Goal: Check status: Check status

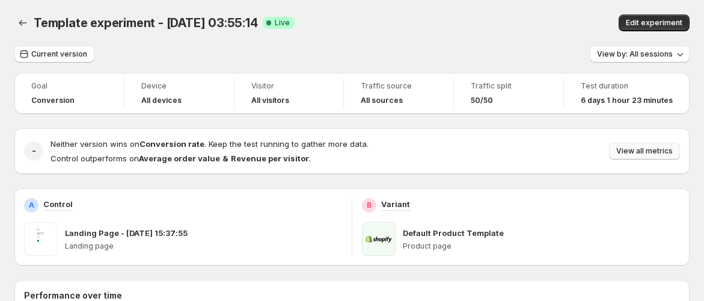
click at [666, 149] on span "View all metrics" at bounding box center [645, 151] width 57 height 10
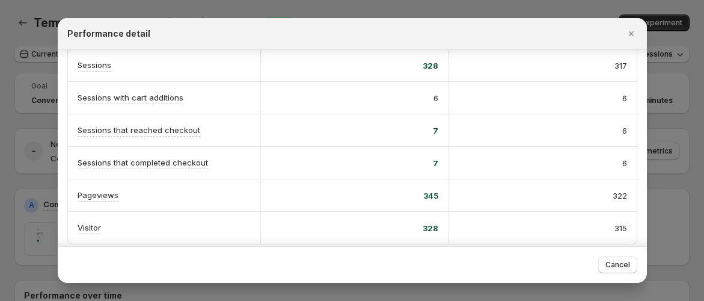
scroll to position [339, 0]
click at [703, 137] on div at bounding box center [352, 150] width 704 height 301
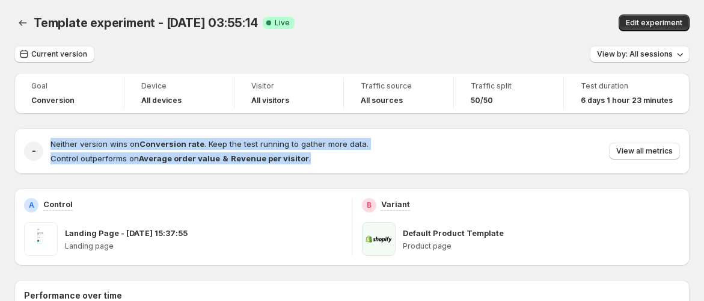
drag, startPoint x: 38, startPoint y: 156, endPoint x: 321, endPoint y: 165, distance: 282.8
click at [309, 165] on div "- Neither version wins on Conversion rate . Keep the test running to gather mor…" at bounding box center [351, 151] width 675 height 46
click at [407, 164] on div "Neither version wins on Conversion rate . Keep the test running to gather more …" at bounding box center [366, 151] width 630 height 26
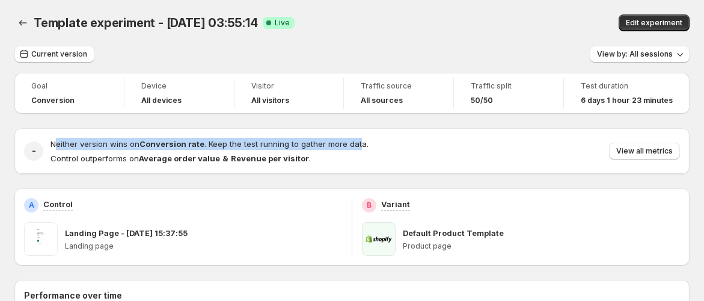
drag, startPoint x: 55, startPoint y: 142, endPoint x: 407, endPoint y: 140, distance: 352.5
click at [384, 140] on div "Neither version wins on Conversion rate . Keep the test running to gather more …" at bounding box center [366, 151] width 630 height 26
click at [434, 138] on div "Neither version wins on Conversion rate . Keep the test running to gather more …" at bounding box center [366, 151] width 630 height 26
click at [380, 143] on div "Neither version wins on Conversion rate . Keep the test running to gather more …" at bounding box center [366, 151] width 630 height 26
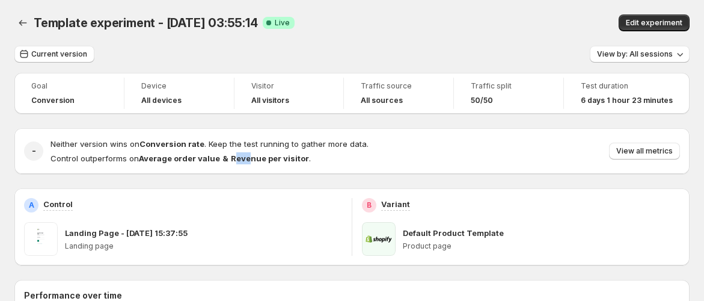
drag, startPoint x: 230, startPoint y: 170, endPoint x: 494, endPoint y: 162, distance: 264.2
click at [284, 167] on div "- Neither version wins on Conversion rate . Keep the test running to gather mor…" at bounding box center [351, 151] width 675 height 46
click at [639, 154] on span "View all metrics" at bounding box center [645, 151] width 57 height 10
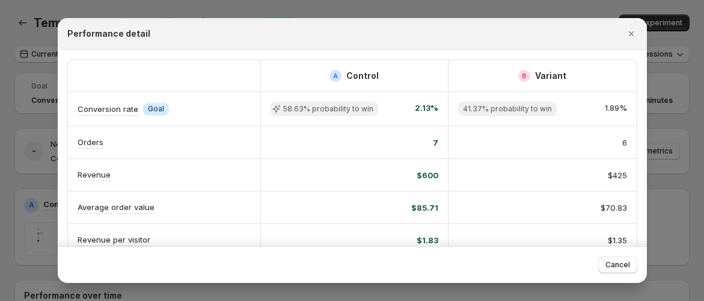
click at [424, 117] on div "58.63% probability to win 2.13%" at bounding box center [354, 109] width 188 height 34
click at [449, 111] on div "41.37% probability to win 1.89%" at bounding box center [543, 109] width 188 height 34
drag, startPoint x: 455, startPoint y: 110, endPoint x: 556, endPoint y: 109, distance: 100.5
click at [543, 110] on div "41.37% probability to win 1.89%" at bounding box center [543, 109] width 188 height 34
click at [585, 112] on div "41.37% probability to win 1.89%" at bounding box center [542, 109] width 169 height 14
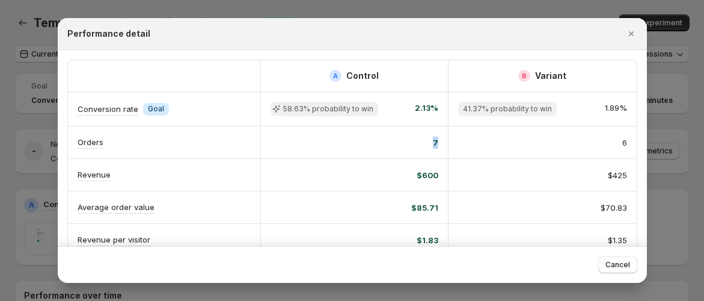
drag, startPoint x: 418, startPoint y: 137, endPoint x: 349, endPoint y: 122, distance: 70.7
click at [324, 133] on div "7" at bounding box center [354, 142] width 188 height 31
drag, startPoint x: 419, startPoint y: 106, endPoint x: 289, endPoint y: 110, distance: 130.0
click at [302, 110] on div "58.63% probability to win 2.13%" at bounding box center [355, 109] width 168 height 14
click at [280, 110] on icon ":r2:" at bounding box center [277, 109] width 12 height 12
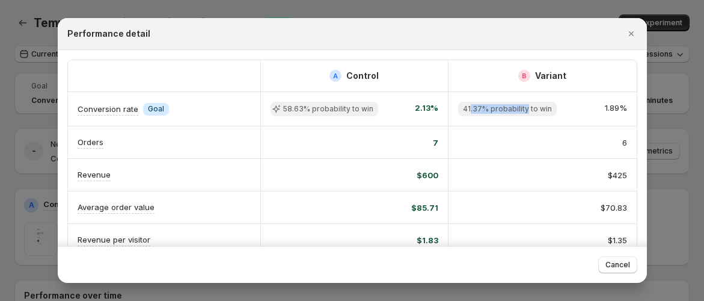
drag, startPoint x: 469, startPoint y: 110, endPoint x: 642, endPoint y: 111, distance: 173.2
click at [642, 111] on div "A Control B Variant Conversion rate Info Goal 58.63% probability to win 2.13% 4…" at bounding box center [352, 148] width 589 height 196
click at [524, 125] on div "41.37% probability to win 1.89%" at bounding box center [543, 109] width 188 height 34
drag, startPoint x: 467, startPoint y: 144, endPoint x: 555, endPoint y: 145, distance: 88.4
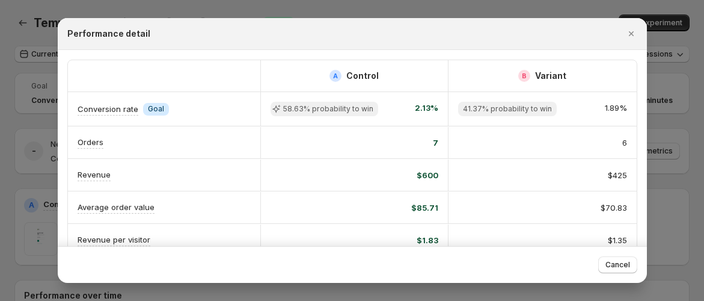
click at [556, 145] on div "6" at bounding box center [542, 143] width 169 height 12
drag, startPoint x: 508, startPoint y: 169, endPoint x: 615, endPoint y: 175, distance: 107.2
click at [603, 174] on div "$425" at bounding box center [542, 175] width 169 height 12
click at [623, 36] on button "Close" at bounding box center [631, 33] width 17 height 17
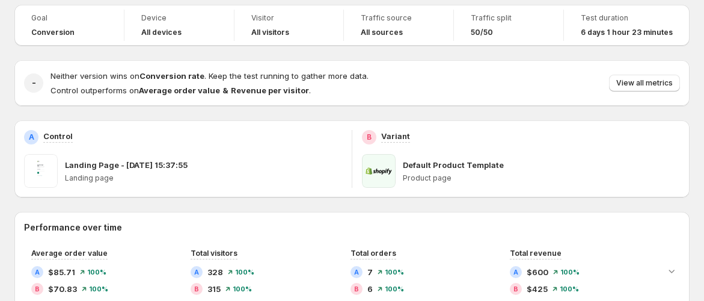
scroll to position [67, 0]
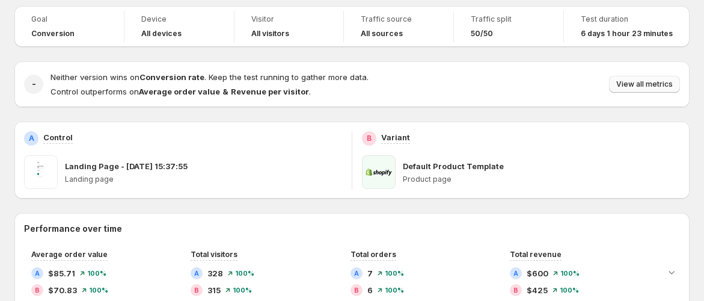
click at [664, 87] on span "View all metrics" at bounding box center [645, 84] width 57 height 10
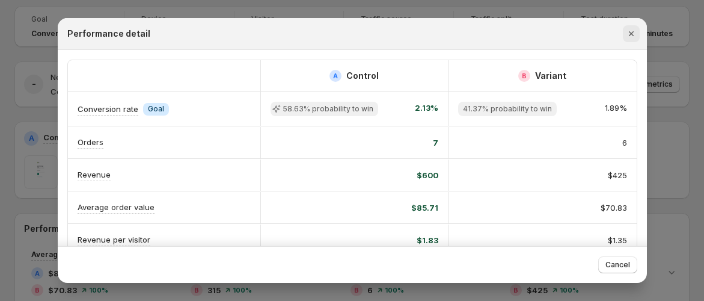
click at [630, 32] on icon "Close" at bounding box center [631, 33] width 5 height 5
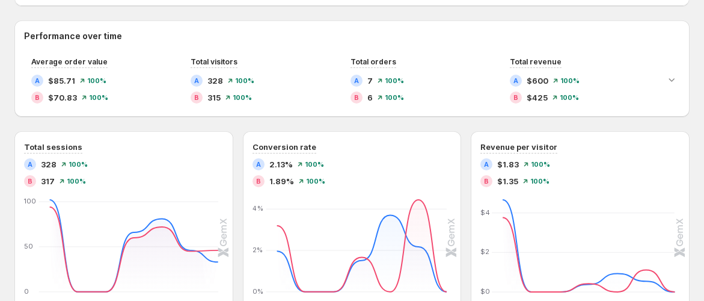
scroll to position [200, 0]
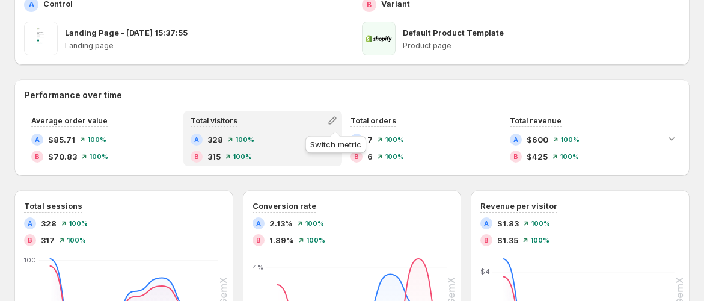
scroll to position [267, 0]
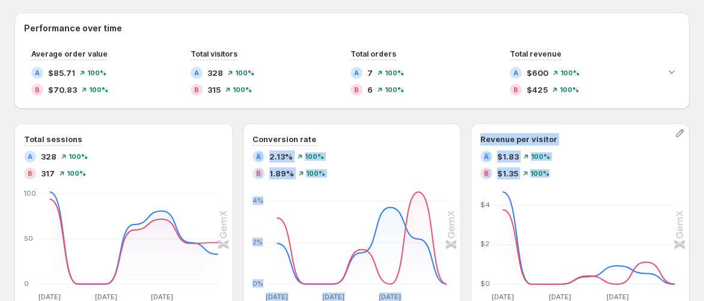
drag, startPoint x: 263, startPoint y: 156, endPoint x: 579, endPoint y: 175, distance: 316.4
click at [579, 175] on div "Total sessions A 328 100% B 317 100% Sep 26 Sep 26 Sep 28 Sep 28 Sep 30 Sep 30 …" at bounding box center [351, 229] width 675 height 212
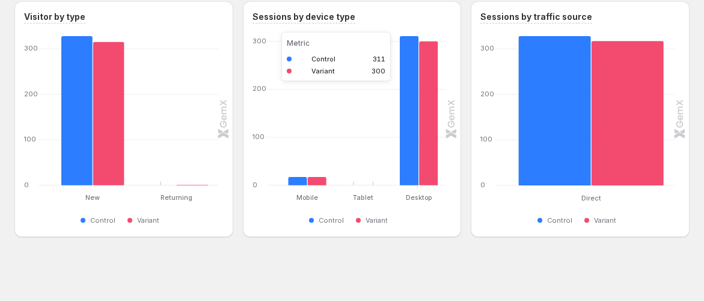
scroll to position [617, 0]
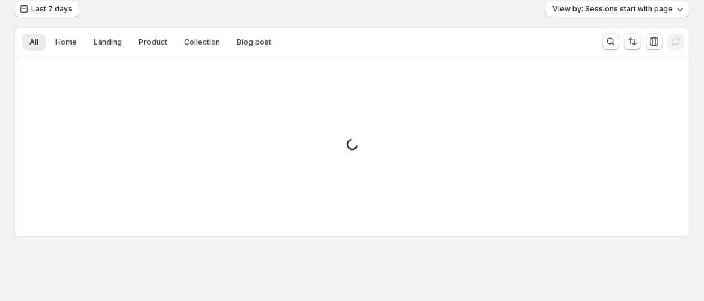
scroll to position [70, 0]
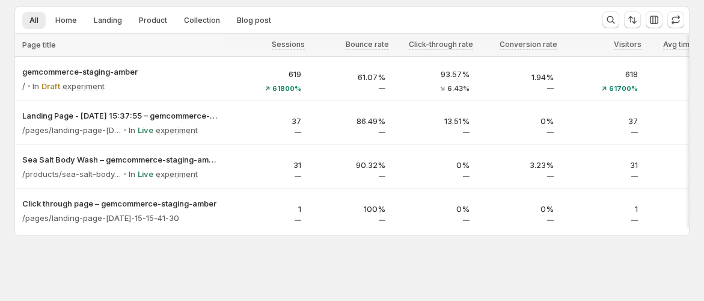
drag, startPoint x: 292, startPoint y: 234, endPoint x: 325, endPoint y: 233, distance: 32.5
click at [325, 233] on div at bounding box center [352, 233] width 674 height 3
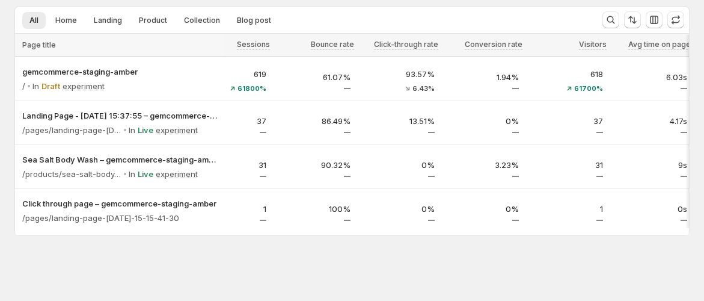
scroll to position [0, 0]
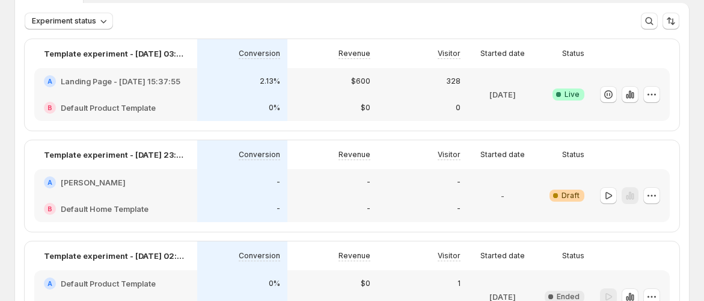
click at [464, 100] on div "0" at bounding box center [423, 107] width 90 height 26
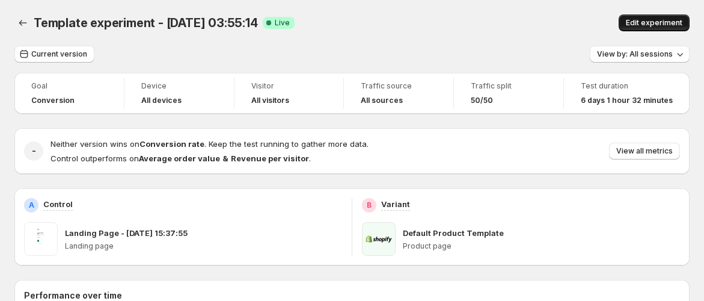
click at [641, 19] on span "Edit experiment" at bounding box center [654, 23] width 57 height 10
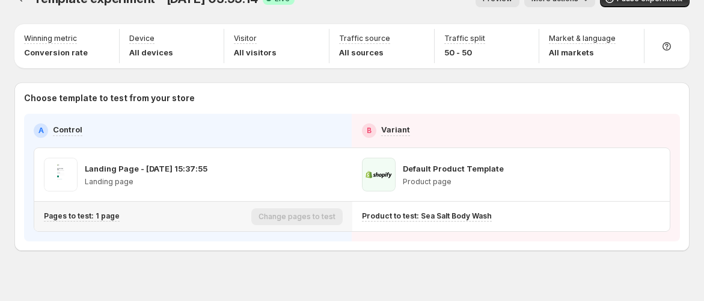
scroll to position [38, 0]
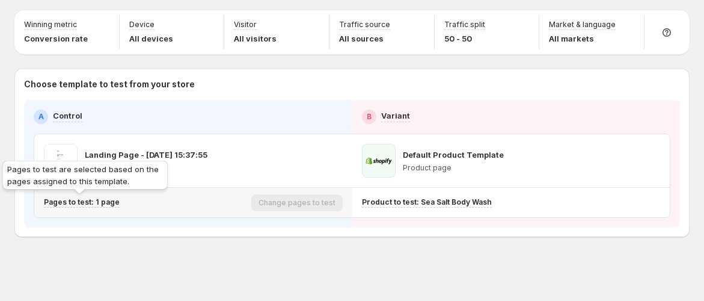
click at [91, 203] on p "Pages to test: 1 page" at bounding box center [82, 202] width 76 height 10
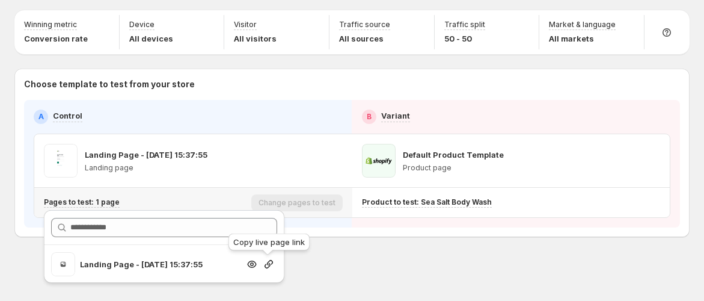
click at [263, 261] on icon "button" at bounding box center [269, 264] width 12 height 12
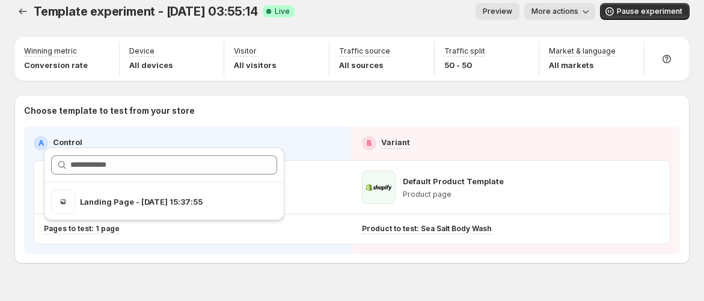
scroll to position [0, 0]
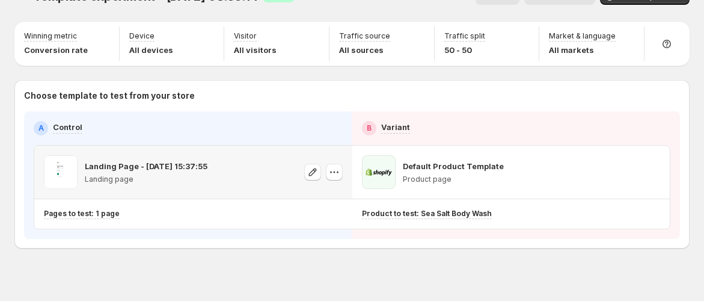
scroll to position [38, 0]
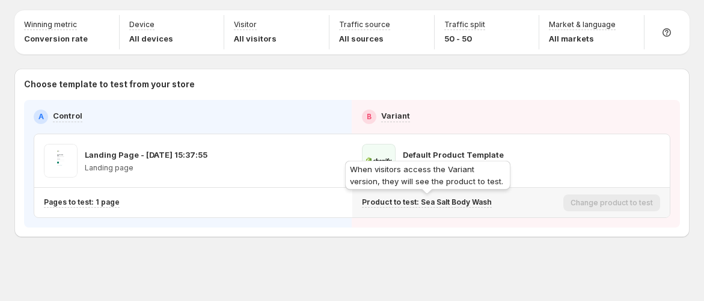
drag, startPoint x: 419, startPoint y: 198, endPoint x: 470, endPoint y: 188, distance: 52.7
click at [470, 188] on div "Template experiment - [DATE] 03:55:14. This page is ready Template experiment -…" at bounding box center [352, 132] width 704 height 340
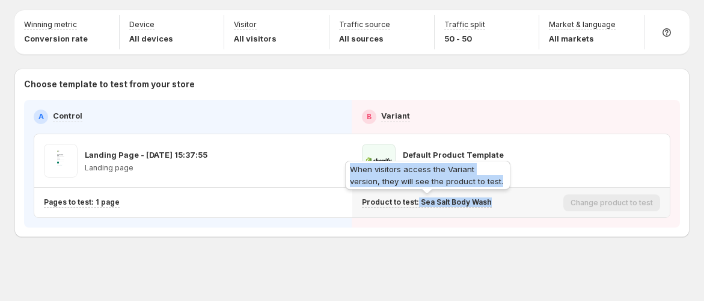
click at [472, 194] on div "When visitors access the Variant version, they will see the product to test." at bounding box center [428, 177] width 170 height 38
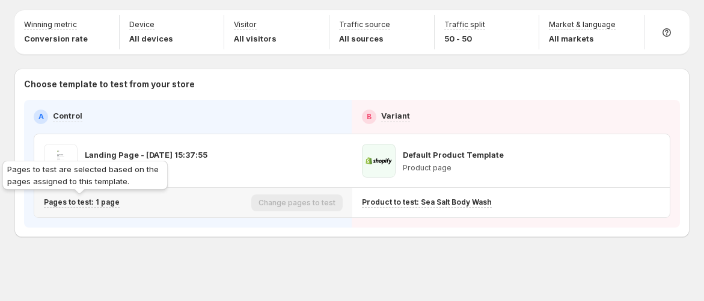
drag, startPoint x: 98, startPoint y: 200, endPoint x: 155, endPoint y: 205, distance: 57.3
click at [97, 200] on p "Pages to test: 1 page" at bounding box center [82, 202] width 76 height 10
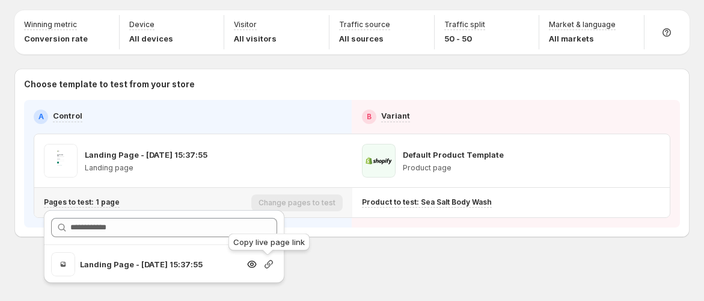
click at [266, 259] on icon "button" at bounding box center [269, 264] width 12 height 12
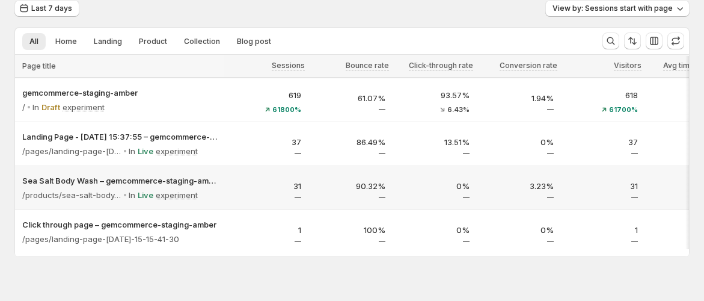
scroll to position [67, 0]
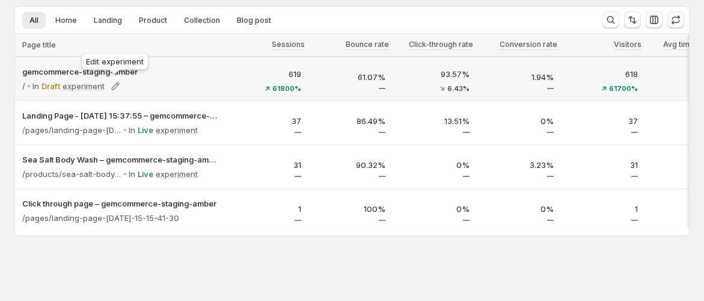
click at [106, 68] on div "Edit experiment" at bounding box center [115, 64] width 72 height 26
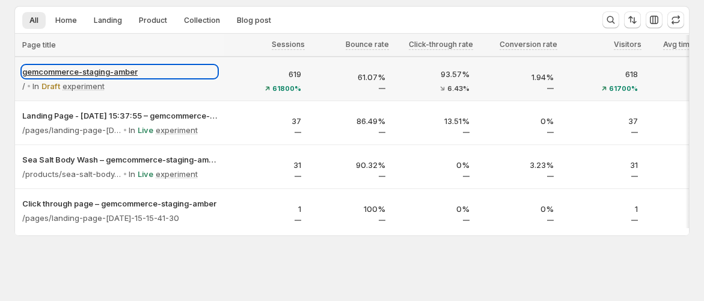
click at [71, 72] on p "gemcommerce-staging-amber" at bounding box center [119, 72] width 195 height 12
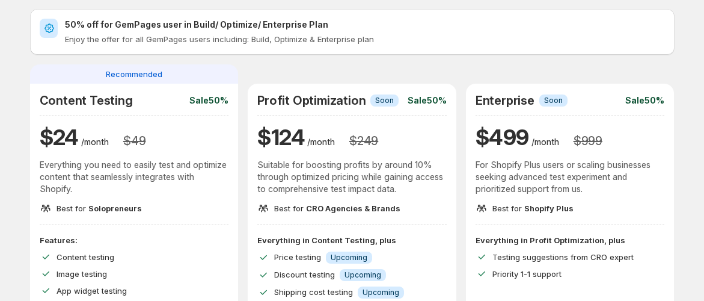
scroll to position [67, 0]
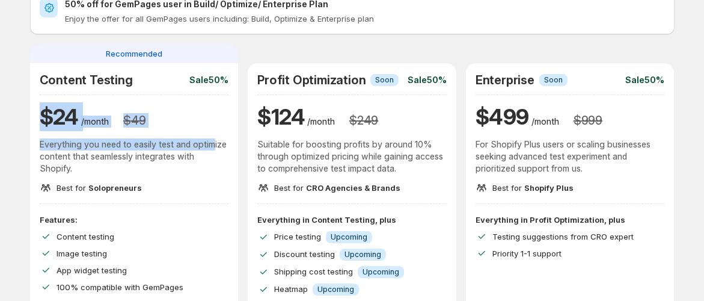
drag, startPoint x: 37, startPoint y: 115, endPoint x: 218, endPoint y: 136, distance: 181.6
click at [218, 136] on div "Content Testing Sale 50% $ 24 /month $ 49 Everything you need to easily test an…" at bounding box center [134, 133] width 209 height 141
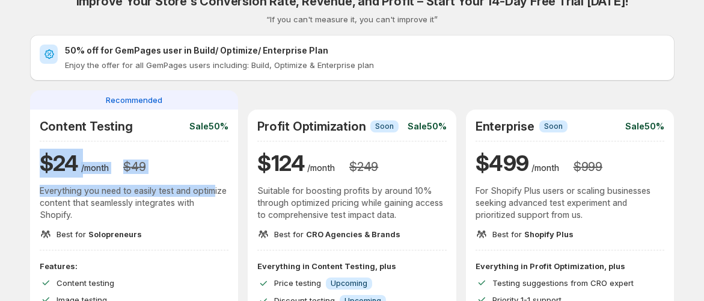
scroll to position [0, 0]
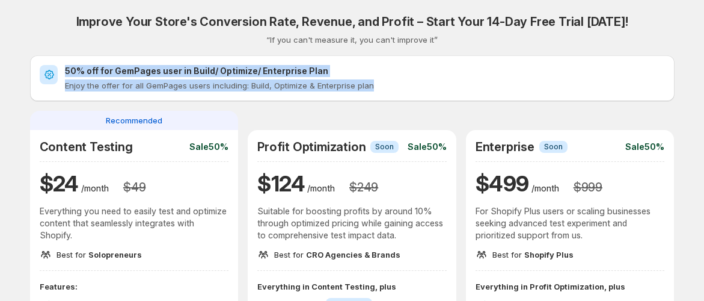
drag, startPoint x: 434, startPoint y: 92, endPoint x: 41, endPoint y: 63, distance: 393.9
click at [41, 63] on div "50% off for GemPages user in Build/ Optimize/ Enterprise Plan Enjoy the offer f…" at bounding box center [352, 78] width 645 height 46
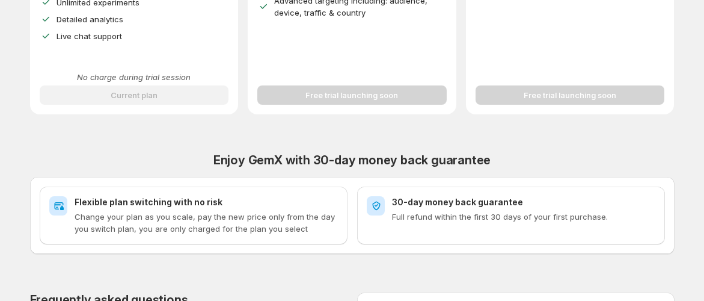
scroll to position [467, 0]
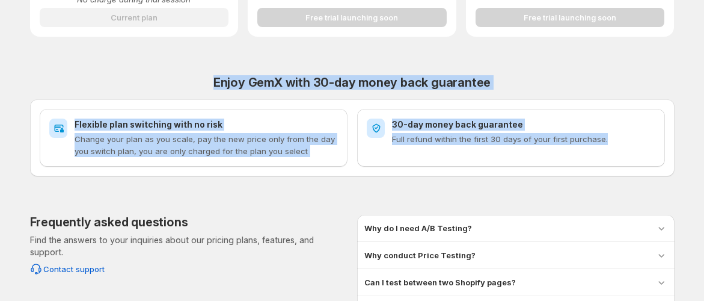
drag, startPoint x: 620, startPoint y: 140, endPoint x: 96, endPoint y: 91, distance: 525.5
click at [96, 91] on div "Enjoy GemX with 30-day money back guarantee Flexible plan switching with no ris…" at bounding box center [352, 125] width 645 height 101
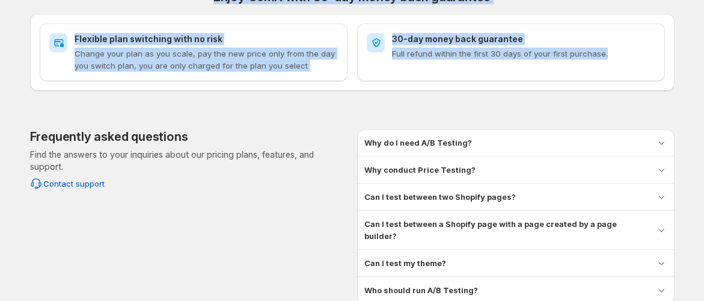
scroll to position [607, 0]
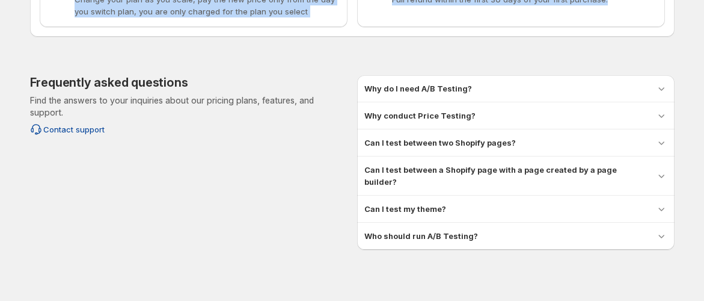
click at [82, 126] on span "Contact support" at bounding box center [73, 129] width 61 height 12
click at [89, 130] on span "Contact support" at bounding box center [73, 129] width 61 height 12
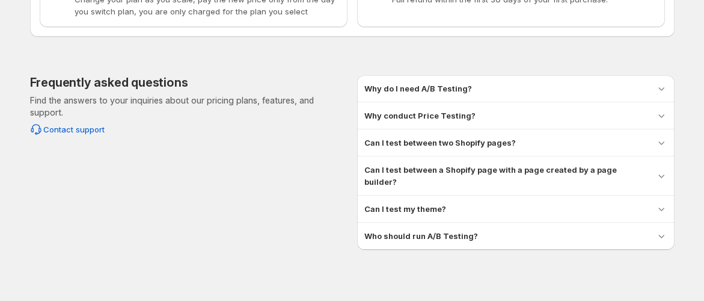
drag, startPoint x: 428, startPoint y: 235, endPoint x: 436, endPoint y: 224, distance: 13.2
click at [428, 249] on hr at bounding box center [516, 249] width 318 height 1
click at [436, 230] on h3 "Who should run A/B Testing?" at bounding box center [422, 236] width 114 height 12
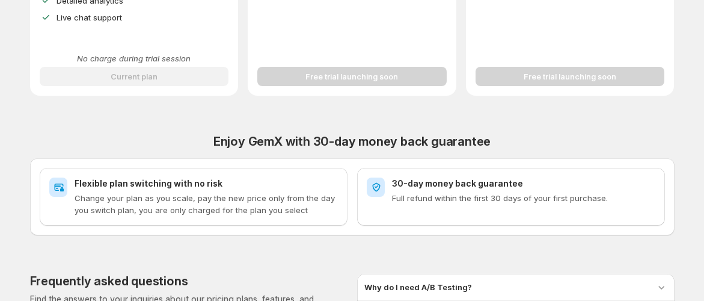
scroll to position [350, 0]
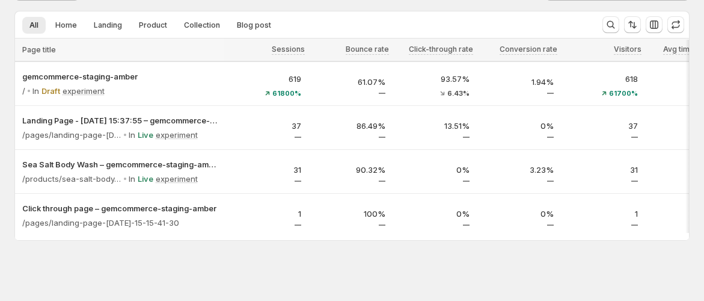
scroll to position [70, 0]
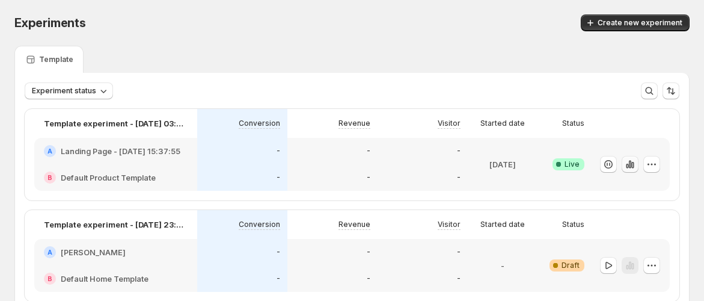
drag, startPoint x: 639, startPoint y: 162, endPoint x: 623, endPoint y: 165, distance: 16.5
click at [636, 163] on icon "button" at bounding box center [630, 164] width 12 height 12
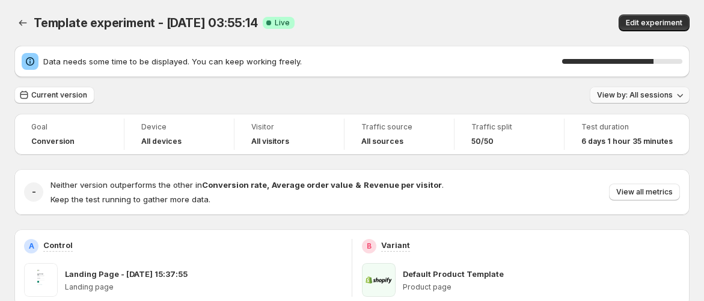
click at [642, 90] on span "View by: All sessions" at bounding box center [635, 95] width 76 height 10
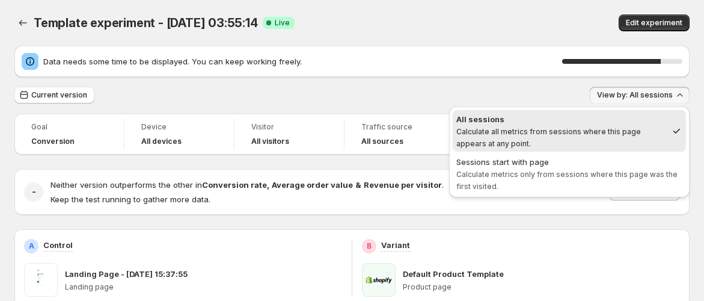
click at [641, 96] on span "View by: All sessions" at bounding box center [635, 95] width 76 height 10
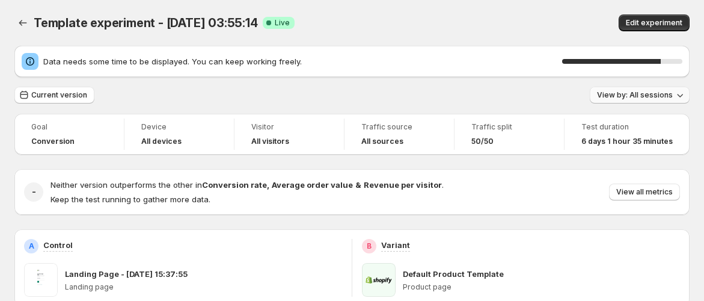
click at [642, 96] on span "View by: All sessions" at bounding box center [635, 95] width 76 height 10
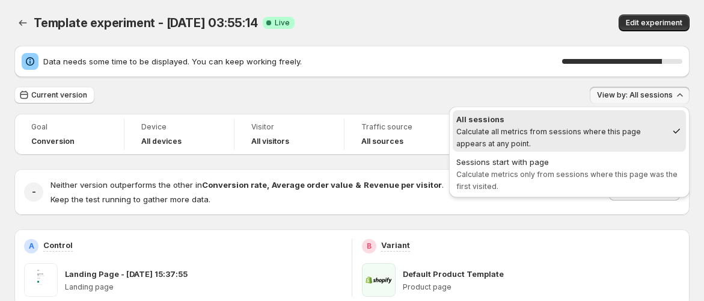
click at [642, 96] on span "View by: All sessions" at bounding box center [635, 95] width 76 height 10
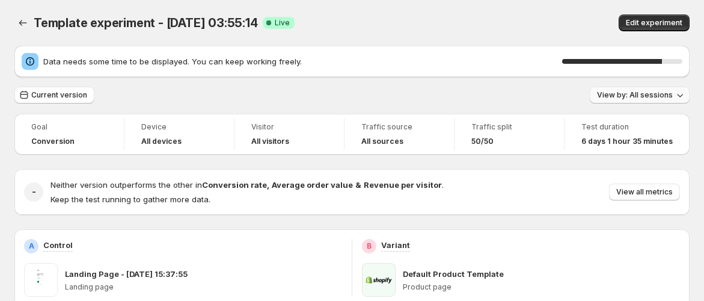
click at [642, 96] on span "View by: All sessions" at bounding box center [635, 95] width 76 height 10
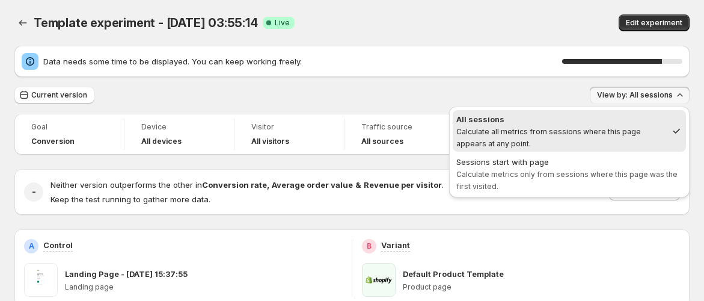
click at [642, 96] on span "View by: All sessions" at bounding box center [635, 95] width 76 height 10
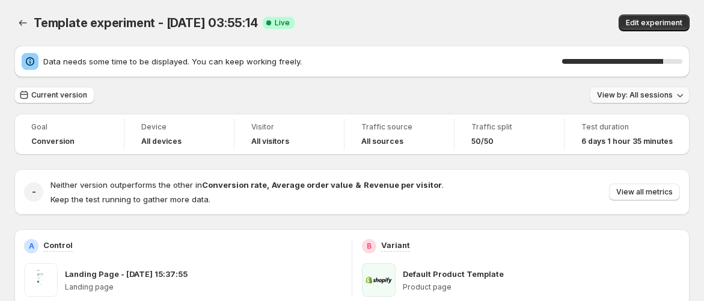
click at [642, 96] on span "View by: All sessions" at bounding box center [635, 95] width 76 height 10
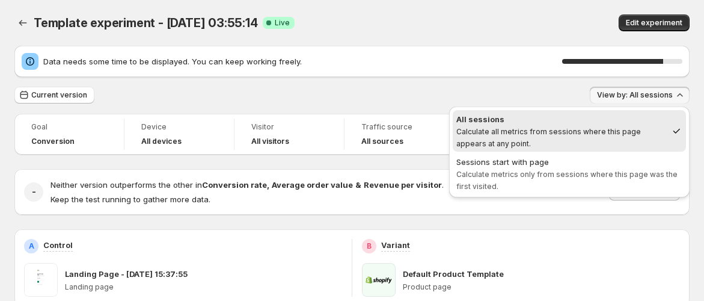
click at [642, 96] on span "View by: All sessions" at bounding box center [635, 95] width 76 height 10
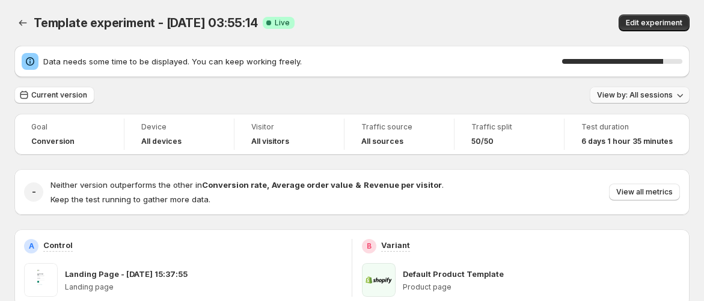
click at [642, 96] on span "View by: All sessions" at bounding box center [635, 95] width 76 height 10
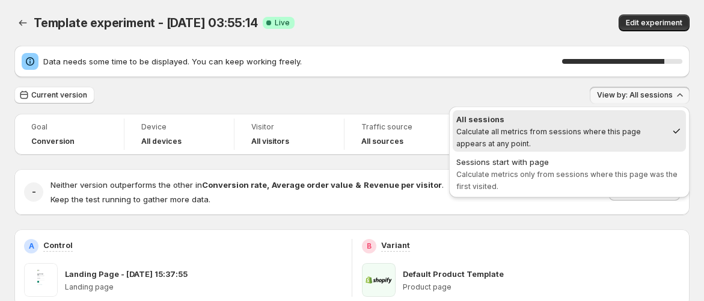
click at [642, 96] on span "View by: All sessions" at bounding box center [635, 95] width 76 height 10
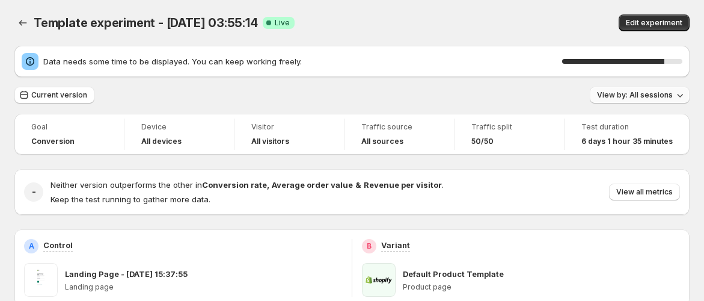
click at [642, 96] on span "View by: All sessions" at bounding box center [635, 95] width 76 height 10
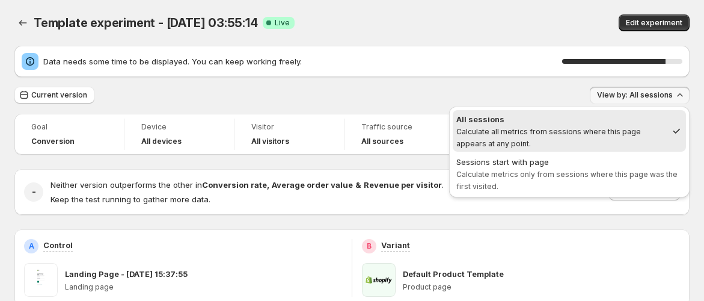
click at [642, 96] on span "View by: All sessions" at bounding box center [635, 95] width 76 height 10
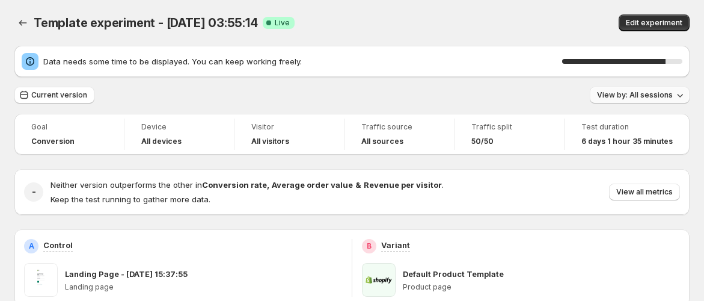
click at [642, 96] on span "View by: All sessions" at bounding box center [635, 95] width 76 height 10
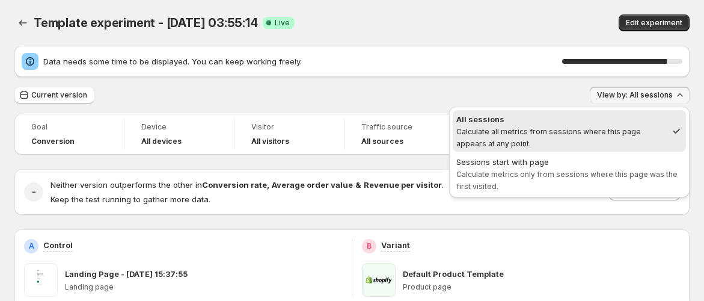
click at [642, 96] on span "View by: All sessions" at bounding box center [635, 95] width 76 height 10
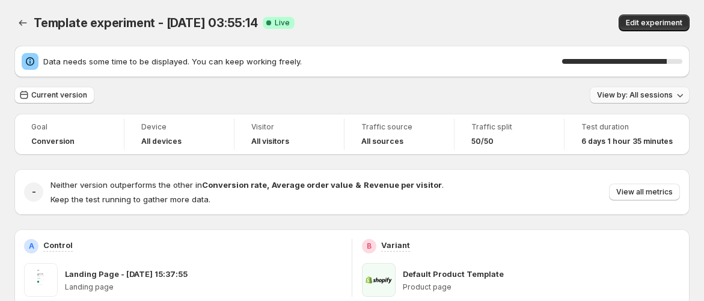
click at [642, 96] on span "View by: All sessions" at bounding box center [635, 95] width 76 height 10
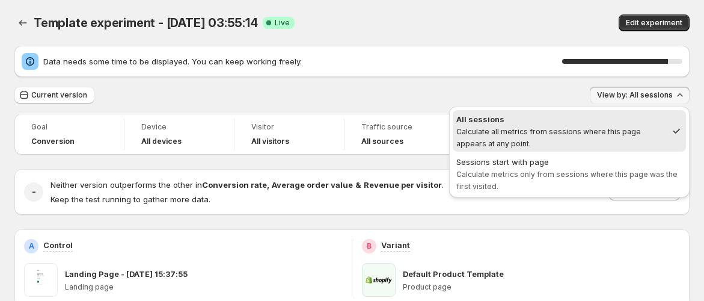
click at [642, 96] on span "View by: All sessions" at bounding box center [635, 95] width 76 height 10
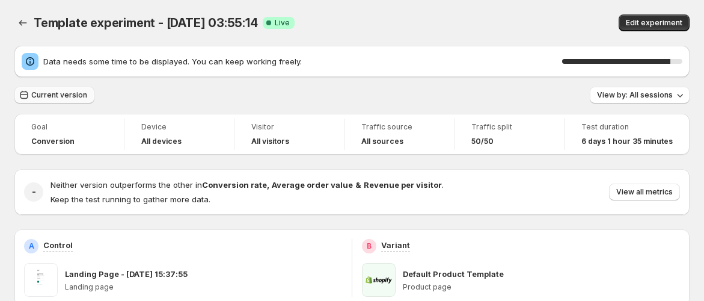
click at [32, 92] on span "Current version" at bounding box center [59, 95] width 56 height 10
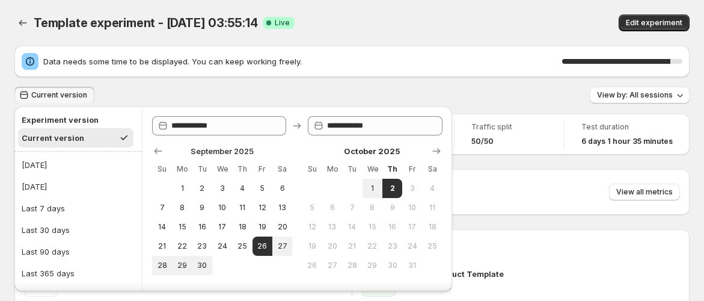
click at [543, 93] on div "Current version View by: All sessions" at bounding box center [351, 95] width 675 height 17
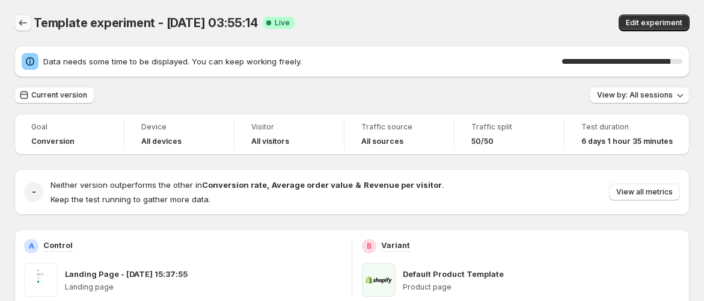
click at [19, 26] on icon "Back" at bounding box center [23, 23] width 12 height 12
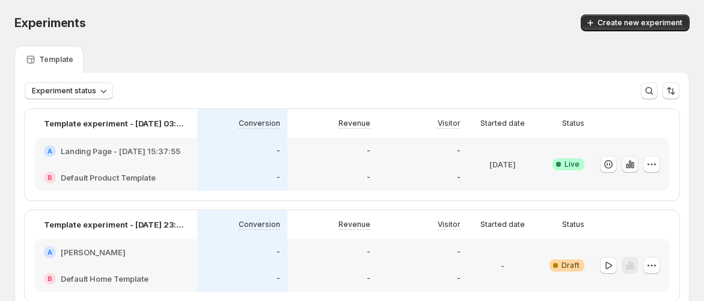
click at [639, 170] on button "button" at bounding box center [630, 164] width 17 height 17
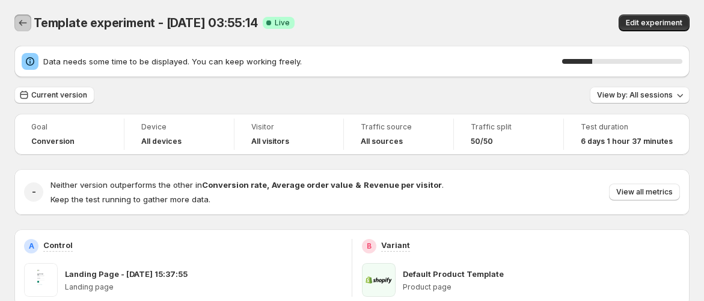
click at [16, 19] on button "Back" at bounding box center [22, 22] width 17 height 17
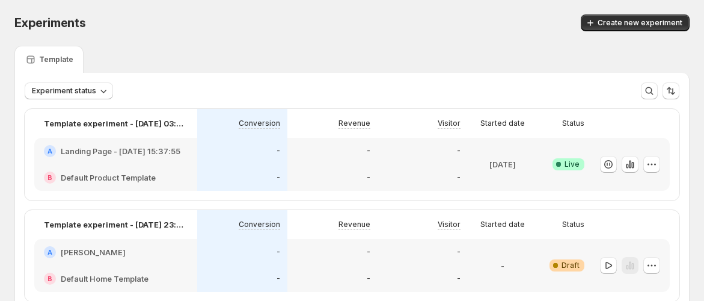
click at [238, 159] on div "-" at bounding box center [242, 151] width 90 height 26
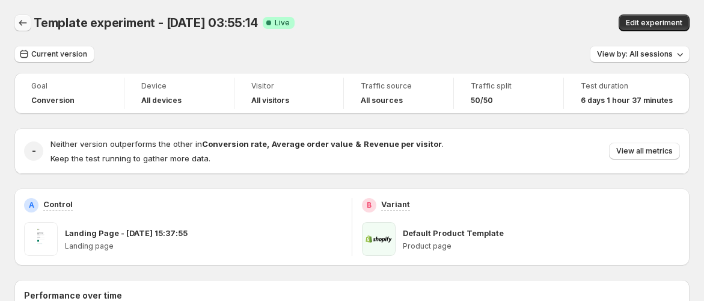
click at [24, 23] on icon "Back" at bounding box center [23, 23] width 12 height 12
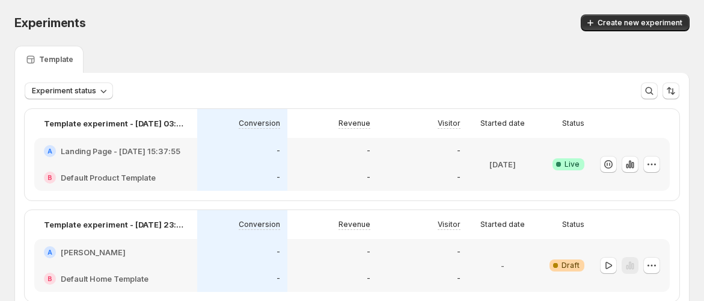
click at [328, 133] on div "Revenue" at bounding box center [333, 123] width 90 height 29
click at [135, 143] on div "A Landing Page - [DATE] 15:37:55" at bounding box center [115, 151] width 163 height 26
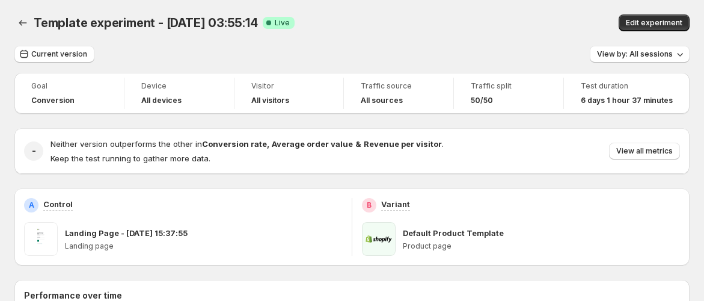
drag, startPoint x: 57, startPoint y: 50, endPoint x: 91, endPoint y: 60, distance: 36.2
click at [57, 50] on span "Current version" at bounding box center [59, 54] width 56 height 10
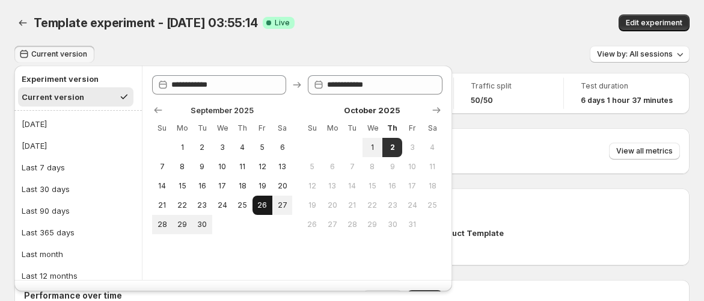
click at [265, 209] on span "26" at bounding box center [262, 205] width 10 height 10
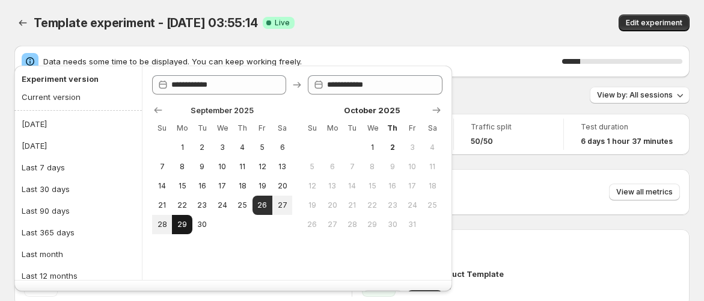
click at [178, 225] on span "29" at bounding box center [182, 225] width 10 height 10
type input "**********"
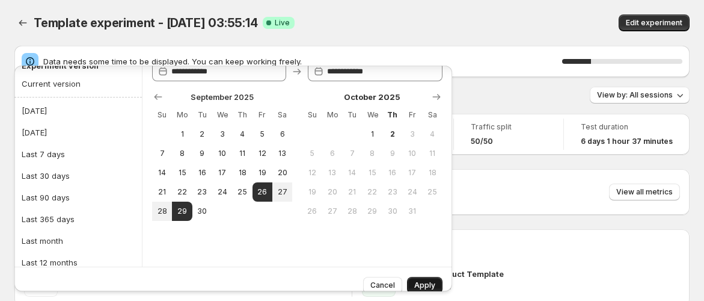
scroll to position [25, 0]
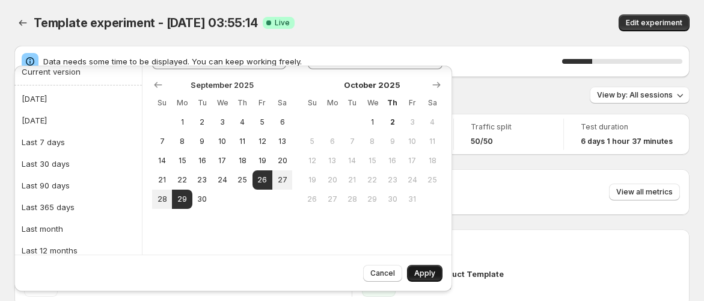
click at [422, 271] on span "Apply" at bounding box center [424, 273] width 21 height 10
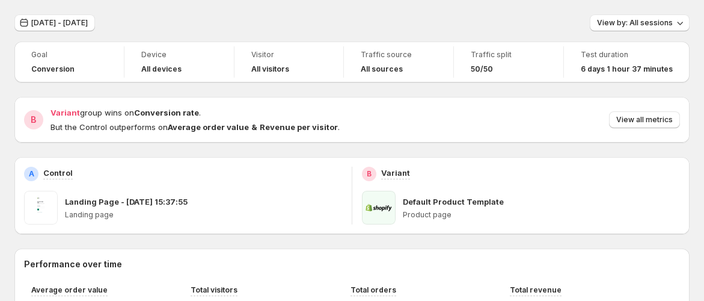
scroll to position [0, 0]
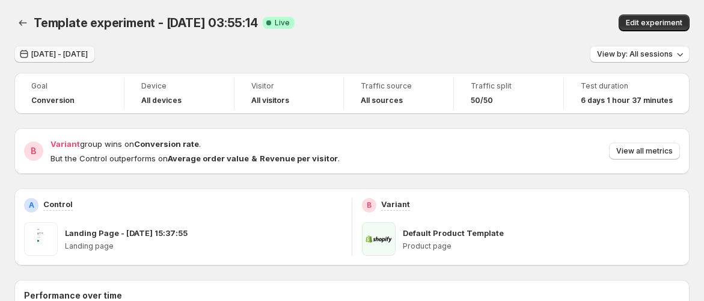
click at [55, 58] on span "[DATE] - [DATE]" at bounding box center [59, 54] width 57 height 10
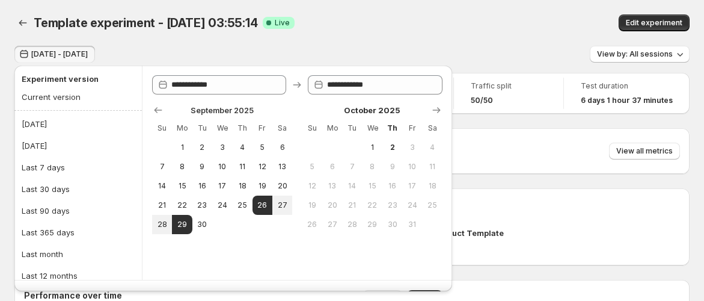
click at [402, 146] on button "3" at bounding box center [412, 147] width 20 height 19
click at [269, 206] on button "26" at bounding box center [263, 204] width 20 height 19
click at [391, 150] on span "2" at bounding box center [392, 148] width 10 height 10
type input "**********"
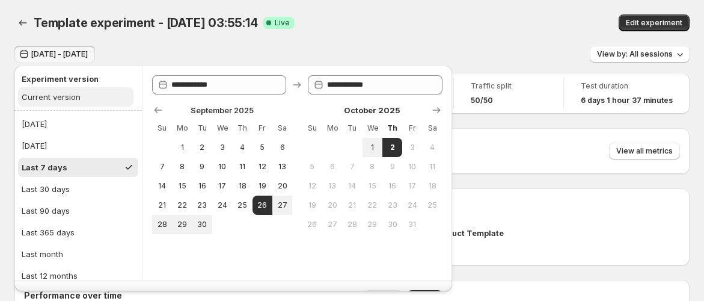
click at [61, 96] on div "Current version" at bounding box center [51, 97] width 59 height 12
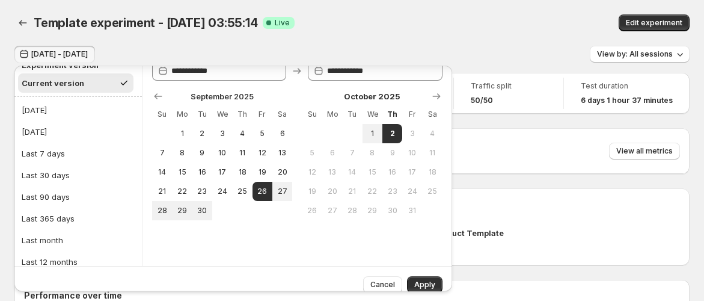
scroll to position [25, 0]
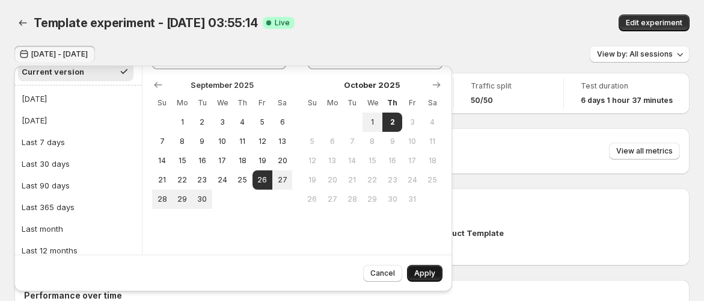
click at [425, 267] on button "Apply" at bounding box center [424, 273] width 35 height 17
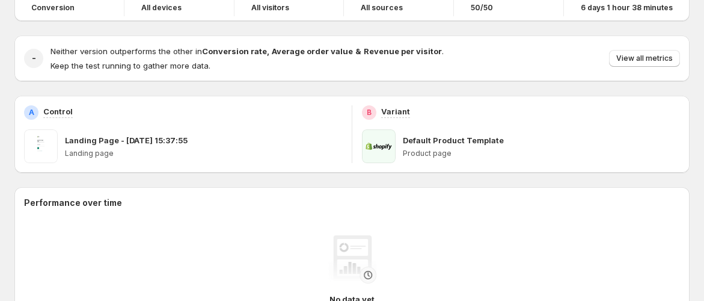
scroll to position [0, 0]
